Goal: Task Accomplishment & Management: Use online tool/utility

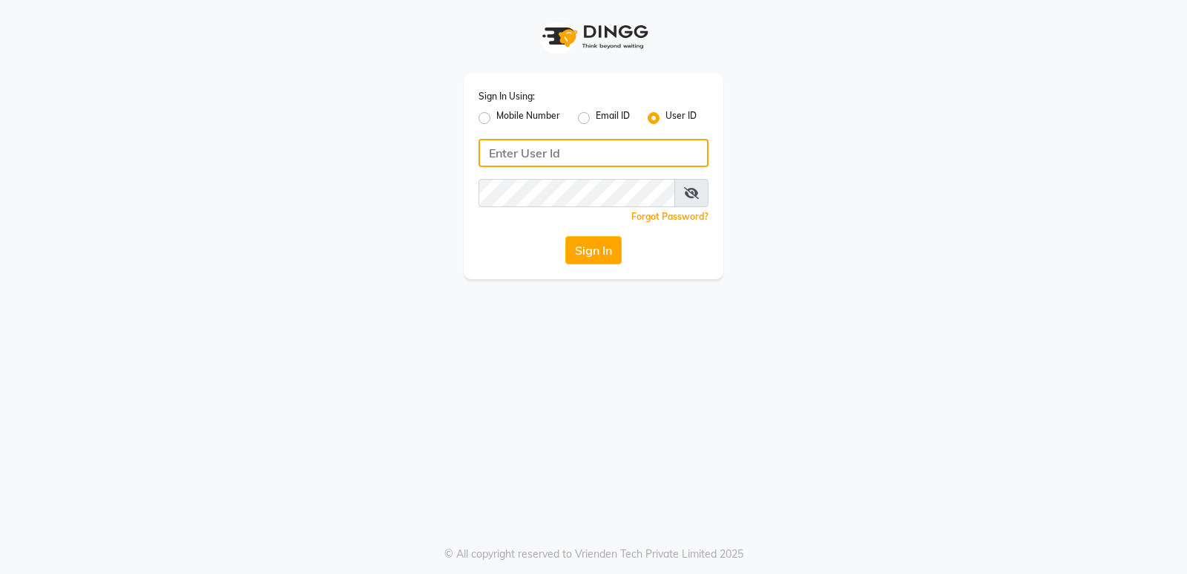
type input "stylishcut"
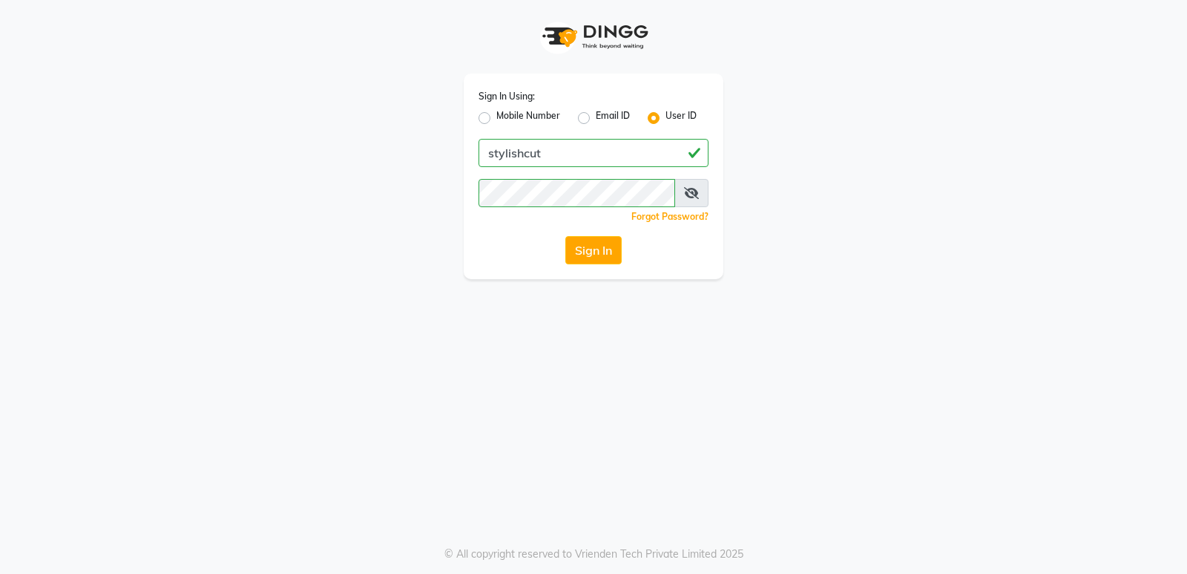
click at [601, 248] on button "Sign In" at bounding box center [593, 250] width 56 height 28
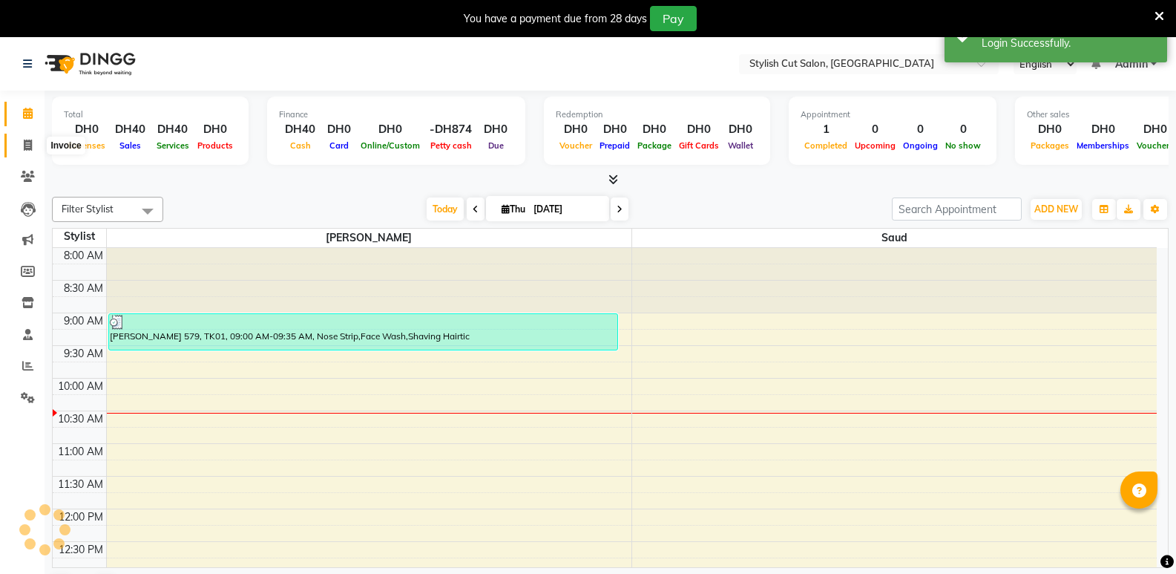
click at [27, 141] on icon at bounding box center [28, 144] width 8 height 11
select select "service"
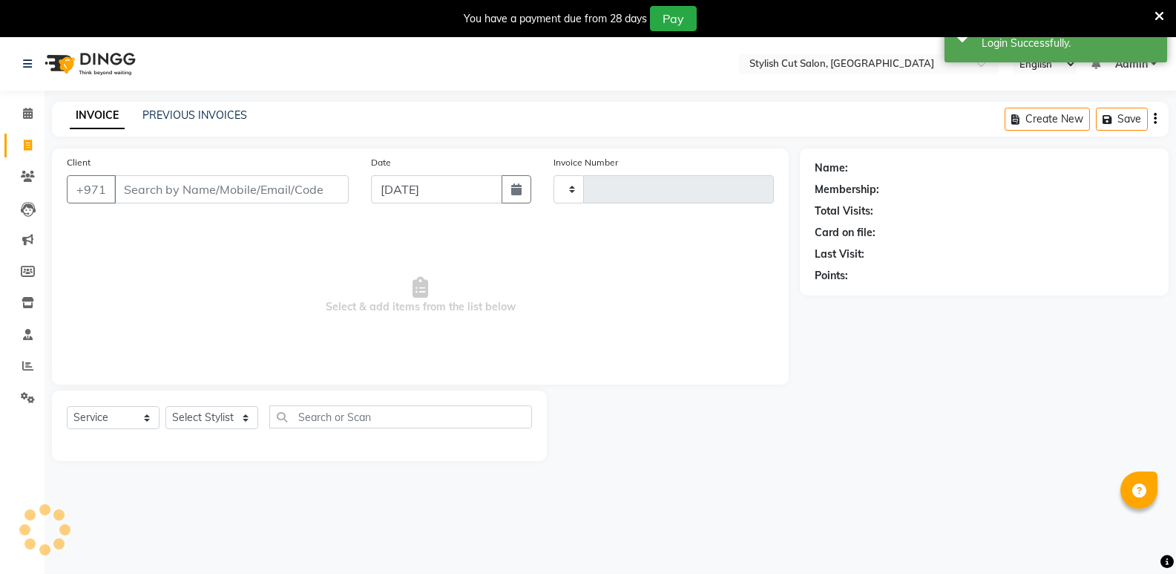
type input "0474"
select select "8604"
click at [170, 189] on input "Client" at bounding box center [231, 189] width 234 height 28
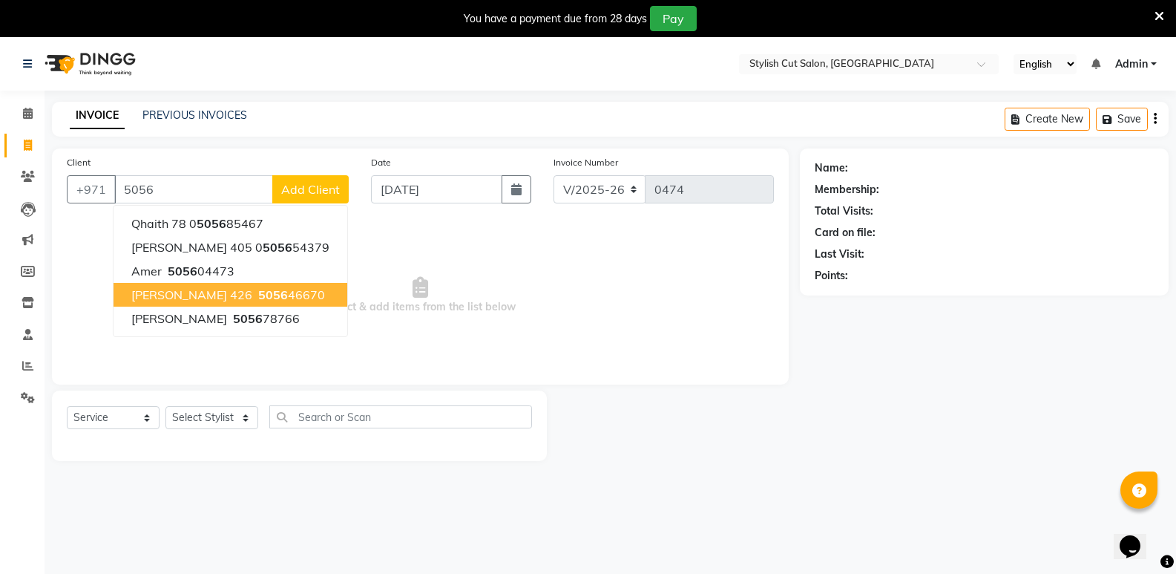
click at [201, 292] on span "[PERSON_NAME] 426" at bounding box center [191, 294] width 121 height 15
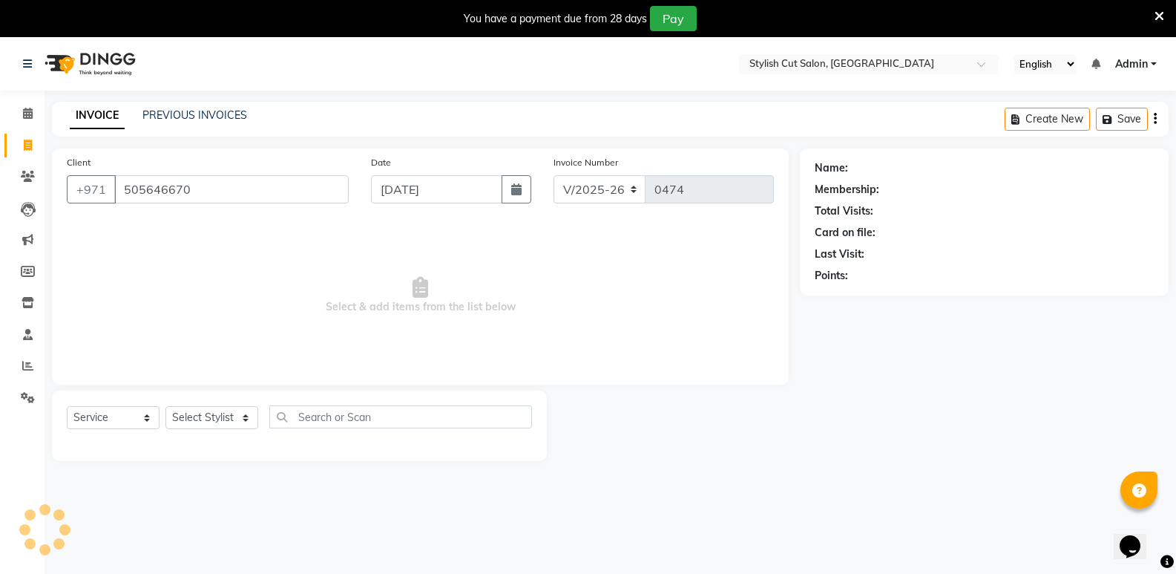
type input "505646670"
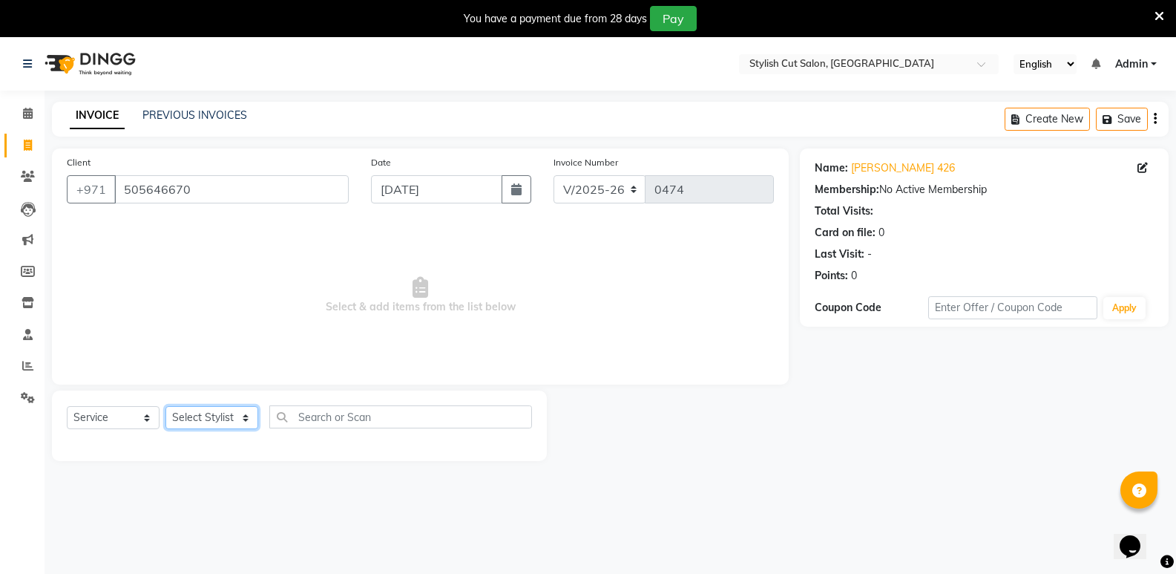
click at [246, 417] on select "Select Stylist Saud [PERSON_NAME]" at bounding box center [211, 417] width 93 height 23
select select "85849"
click at [165, 406] on select "Select Stylist Saud [PERSON_NAME]" at bounding box center [211, 417] width 93 height 23
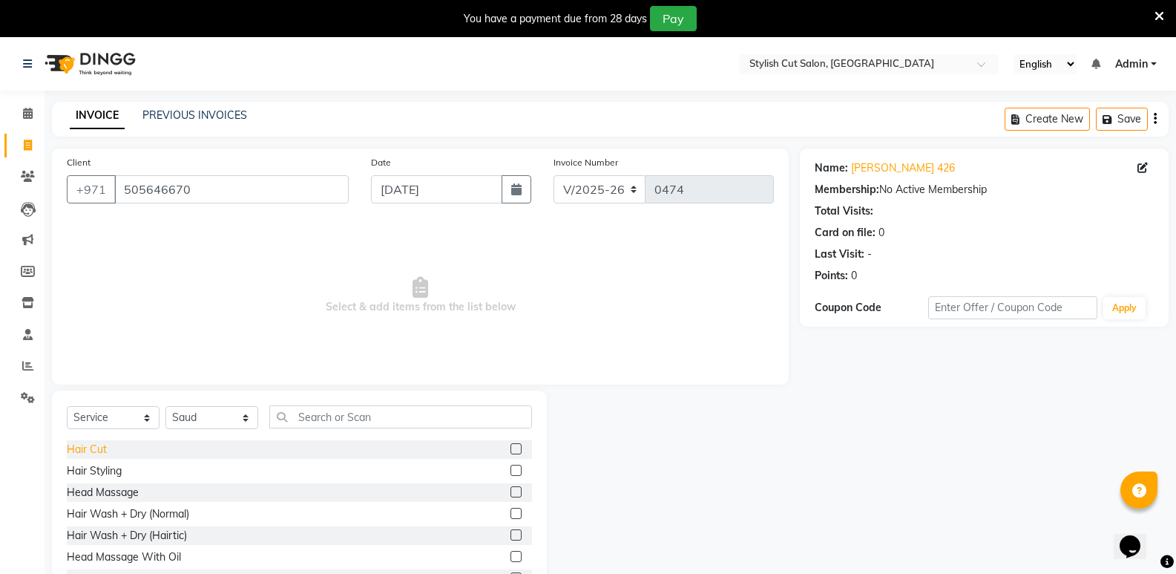
click at [98, 450] on div "Hair Cut" at bounding box center [87, 449] width 40 height 16
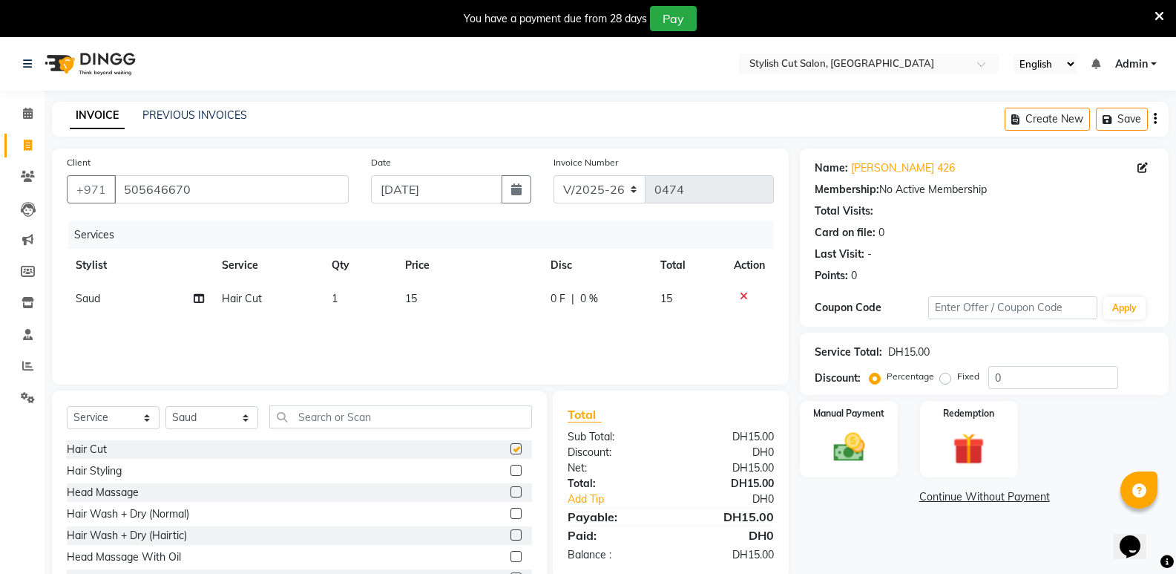
checkbox input "false"
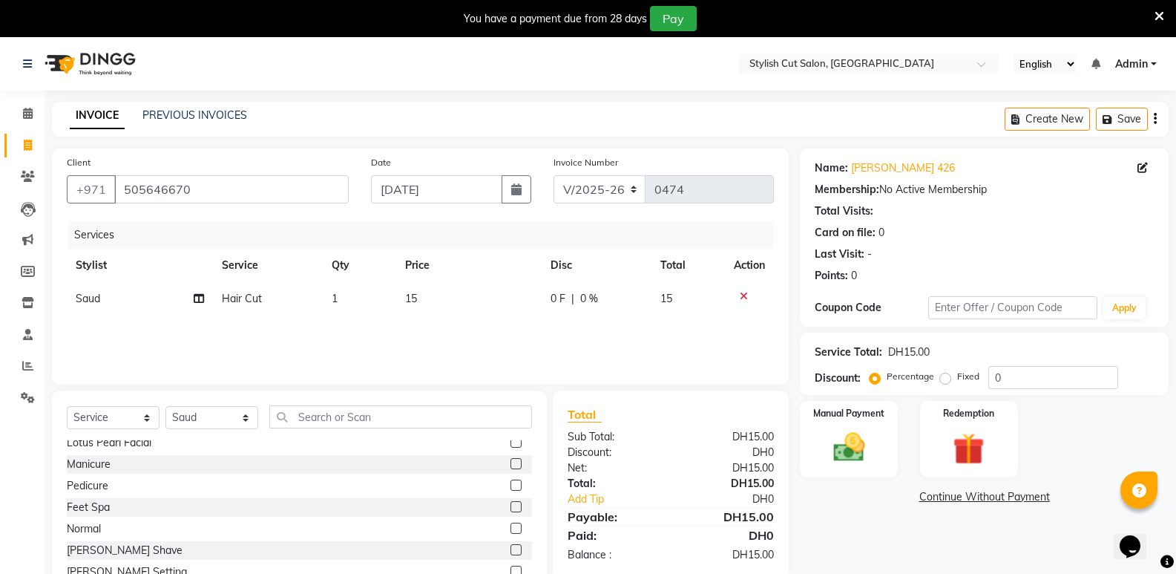
scroll to position [890, 0]
click at [118, 546] on div "[PERSON_NAME] Shave" at bounding box center [125, 549] width 116 height 16
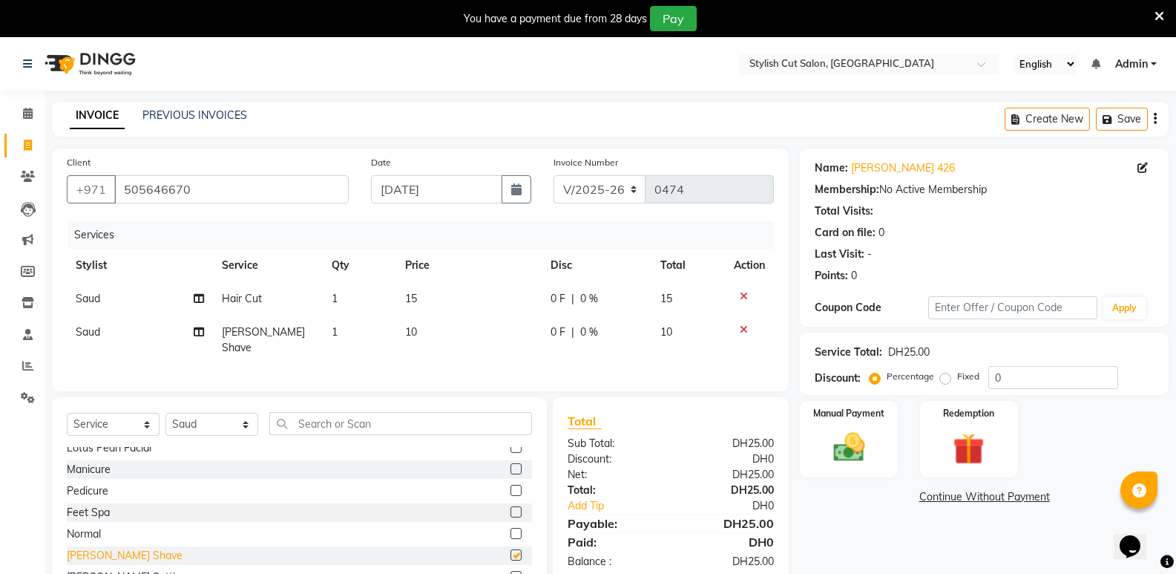
checkbox input "false"
click at [856, 456] on img at bounding box center [848, 447] width 53 height 38
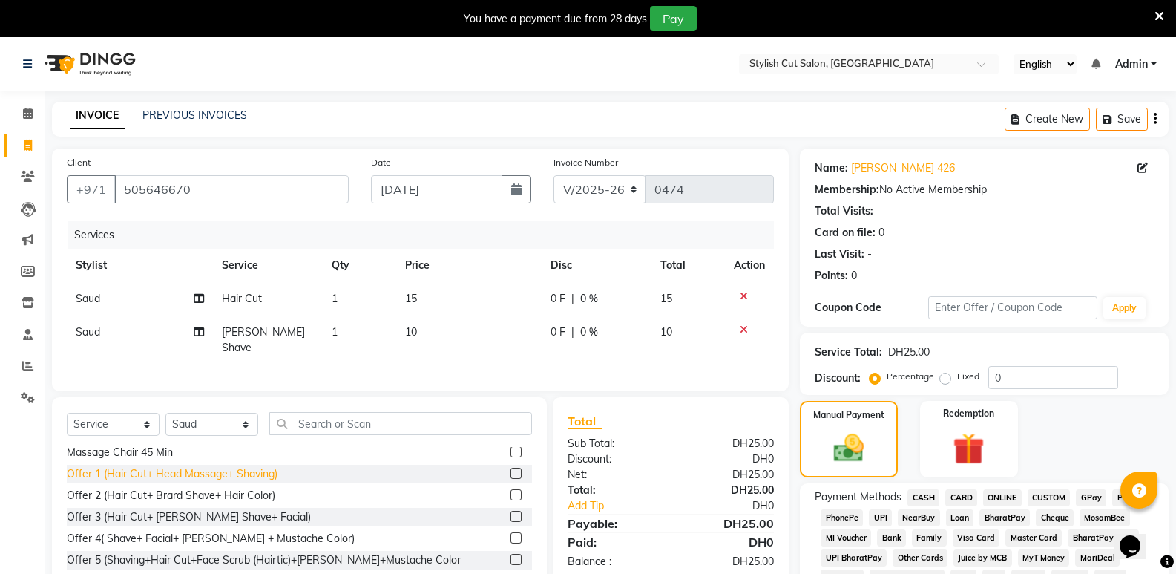
scroll to position [1113, 0]
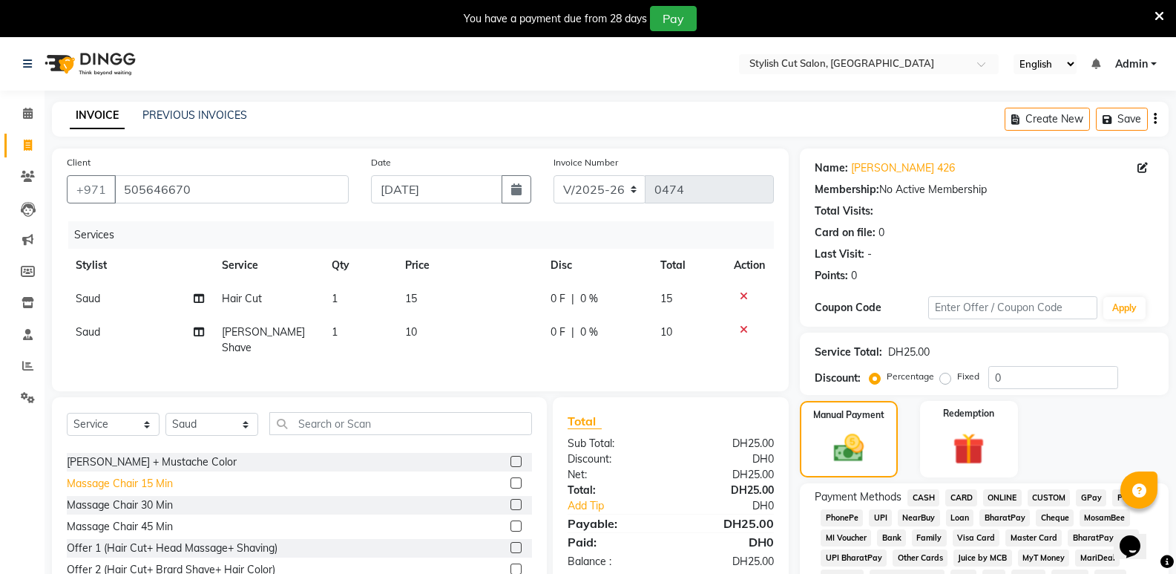
click at [133, 477] on div "Massage Chair 15 Min" at bounding box center [120, 484] width 106 height 16
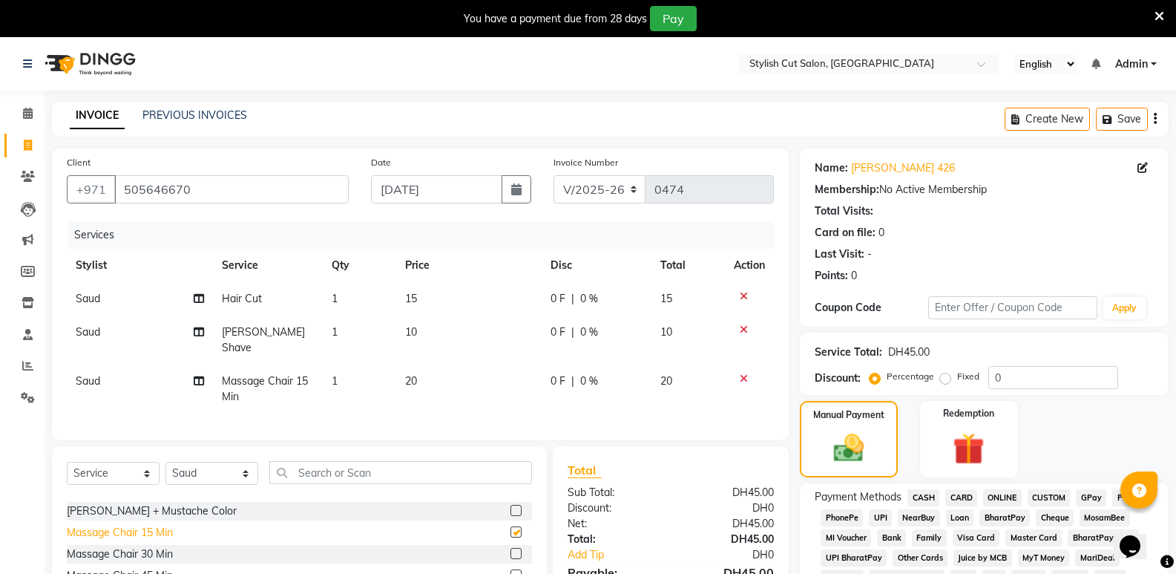
checkbox input "false"
click at [957, 381] on label "Fixed" at bounding box center [968, 376] width 22 height 13
click at [947, 381] on input "Fixed" at bounding box center [948, 376] width 10 height 10
radio input "true"
click at [1008, 375] on input "0" at bounding box center [1053, 377] width 130 height 23
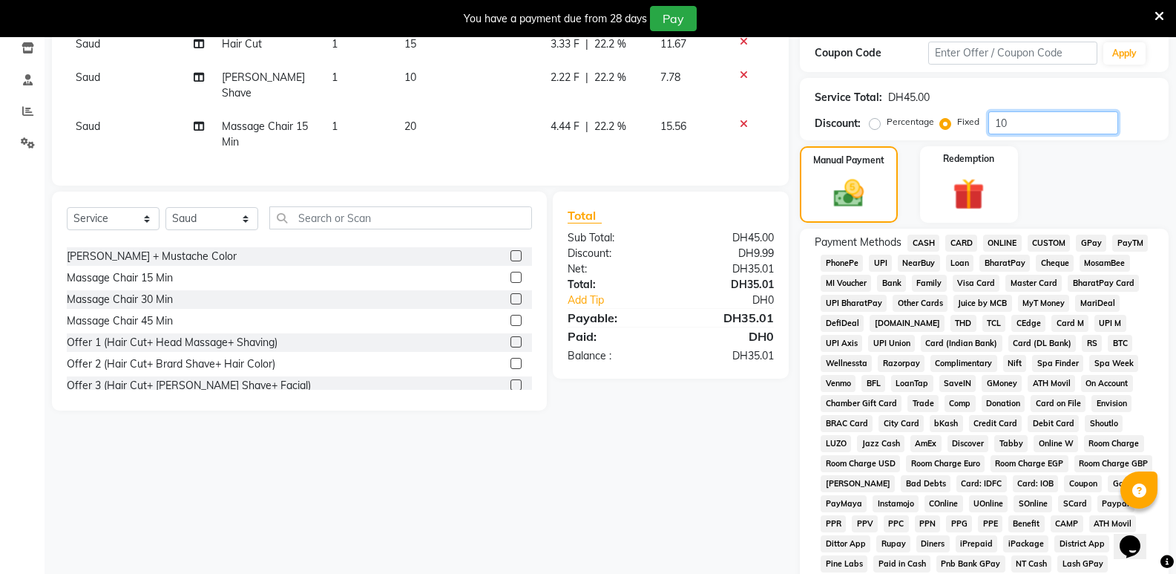
scroll to position [297, 0]
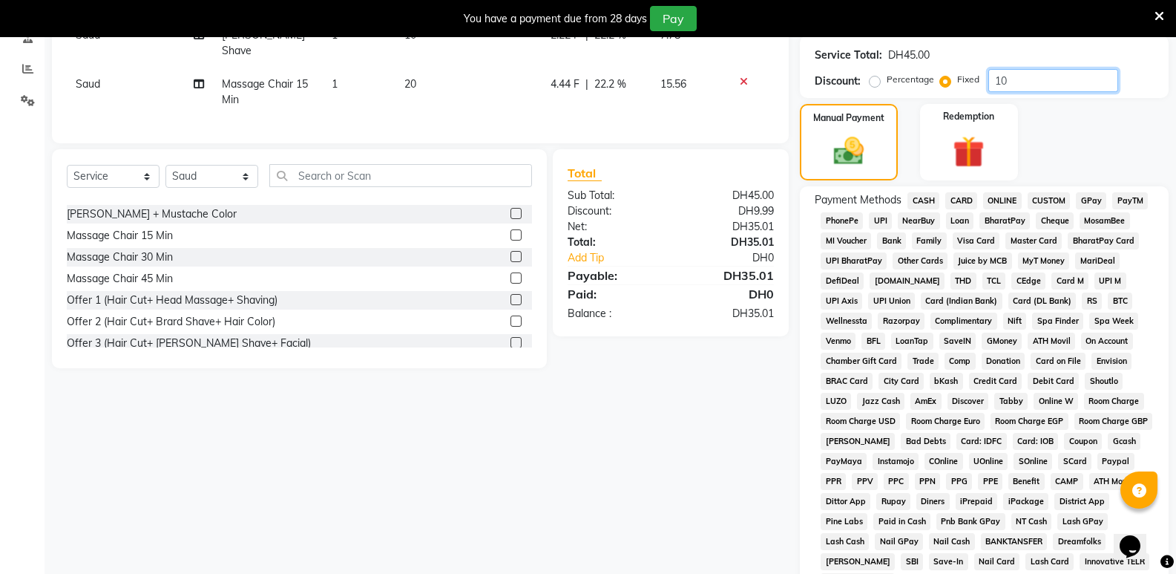
type input "10"
click at [922, 197] on span "CASH" at bounding box center [923, 200] width 32 height 17
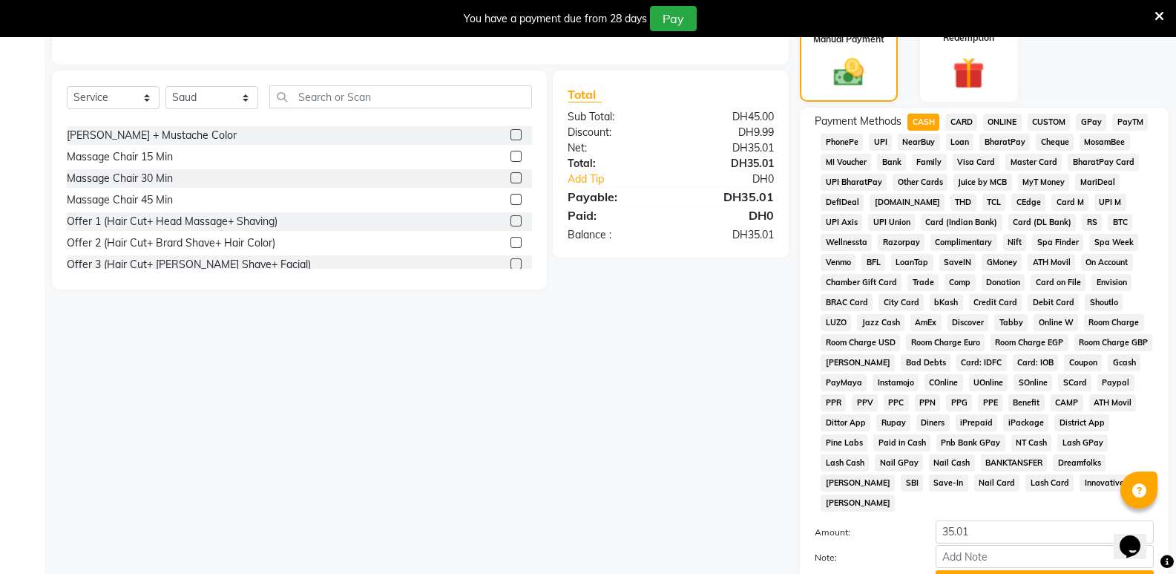
scroll to position [490, 0]
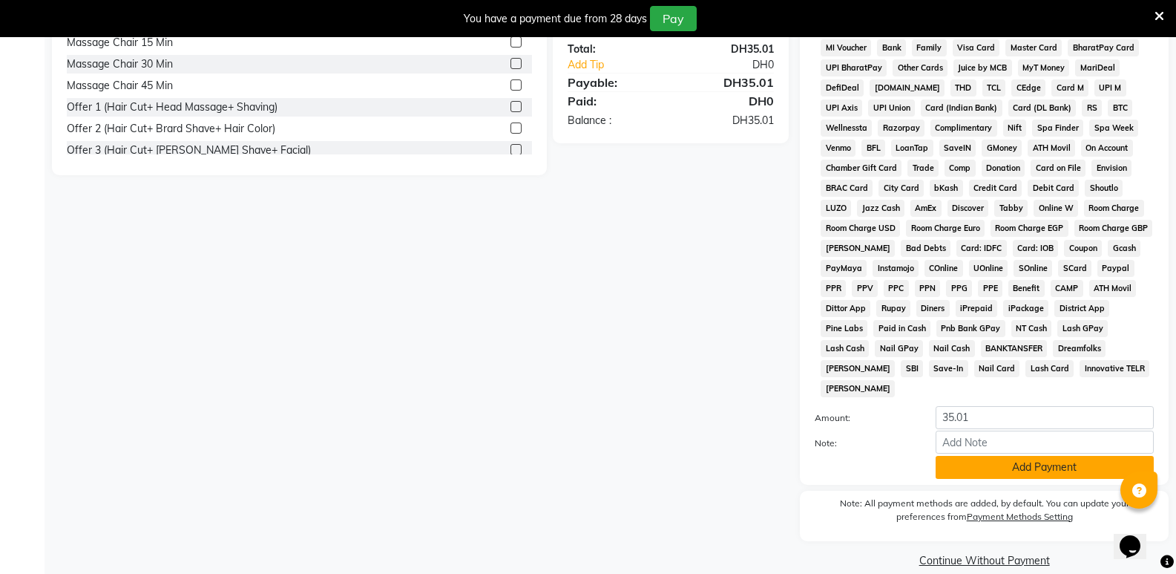
click at [1037, 456] on button "Add Payment" at bounding box center [1045, 467] width 218 height 23
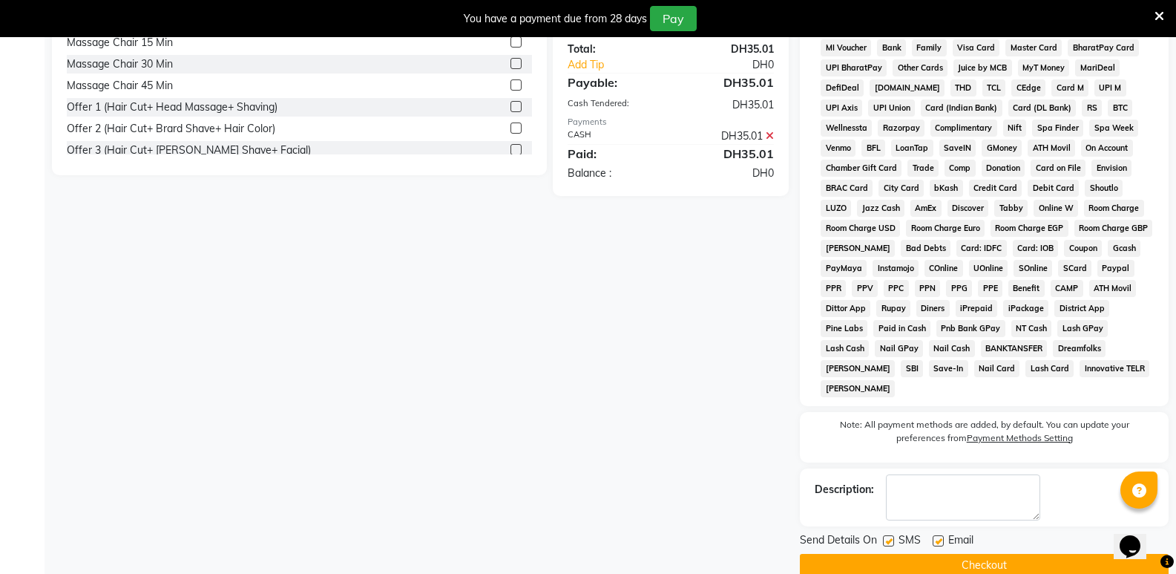
click at [985, 554] on button "Checkout" at bounding box center [984, 565] width 369 height 23
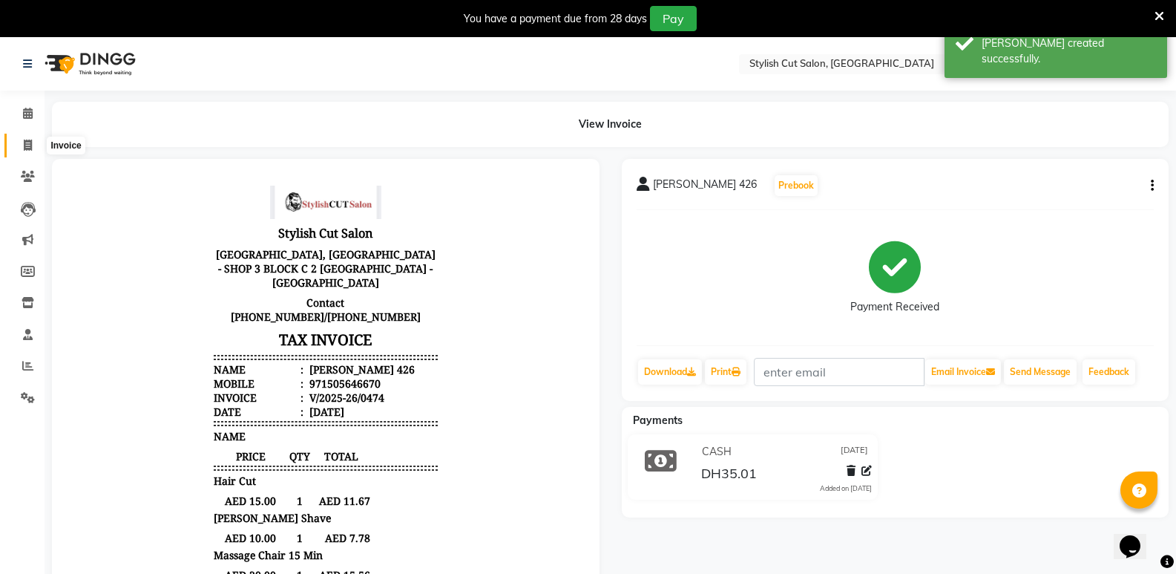
click at [32, 142] on icon at bounding box center [28, 144] width 8 height 11
select select "service"
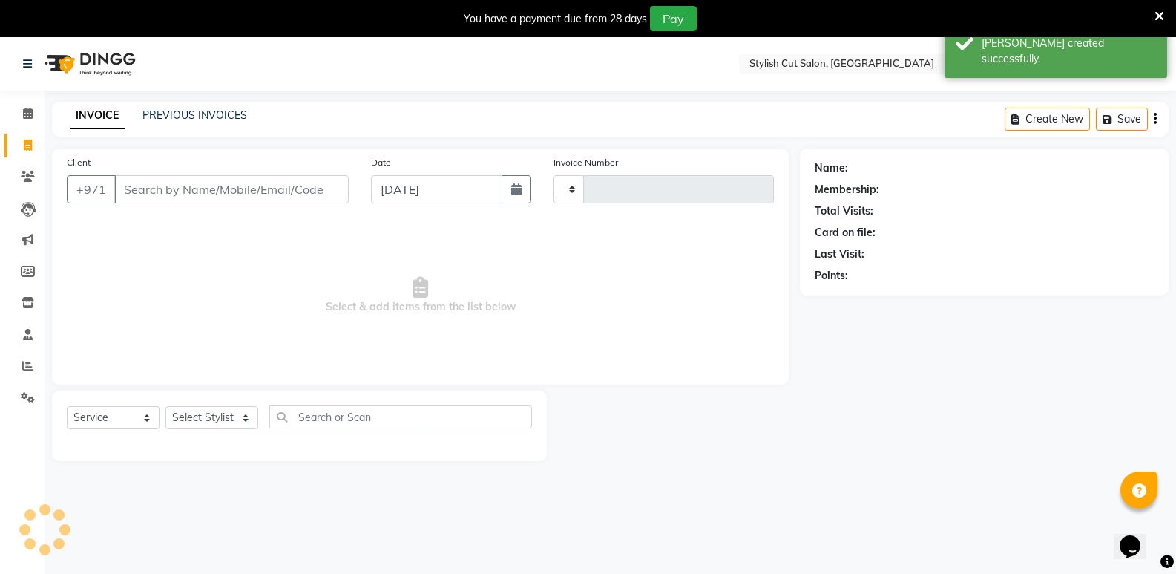
type input "0475"
select select "8604"
